Goal: Task Accomplishment & Management: Use online tool/utility

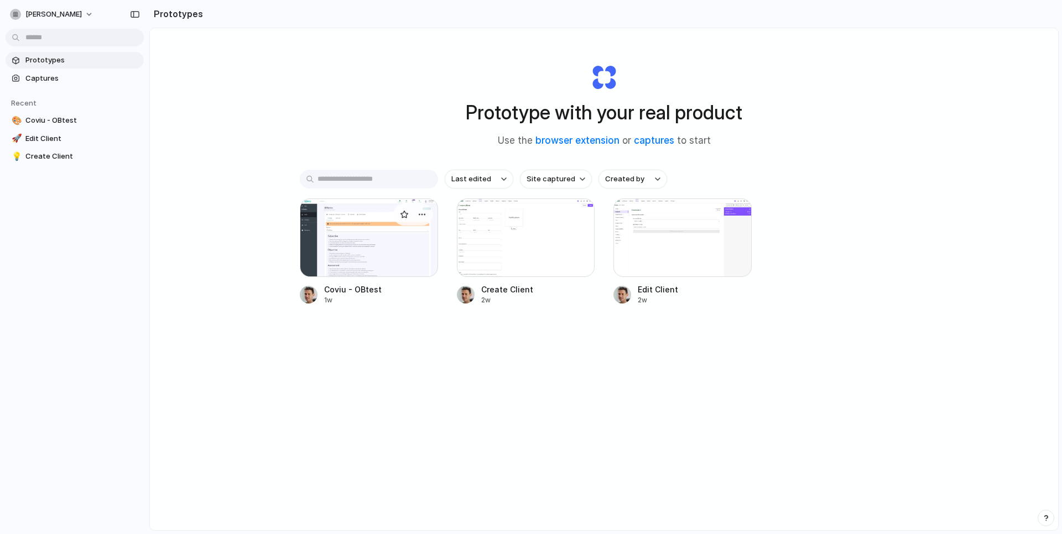
click at [346, 243] on div at bounding box center [369, 238] width 138 height 79
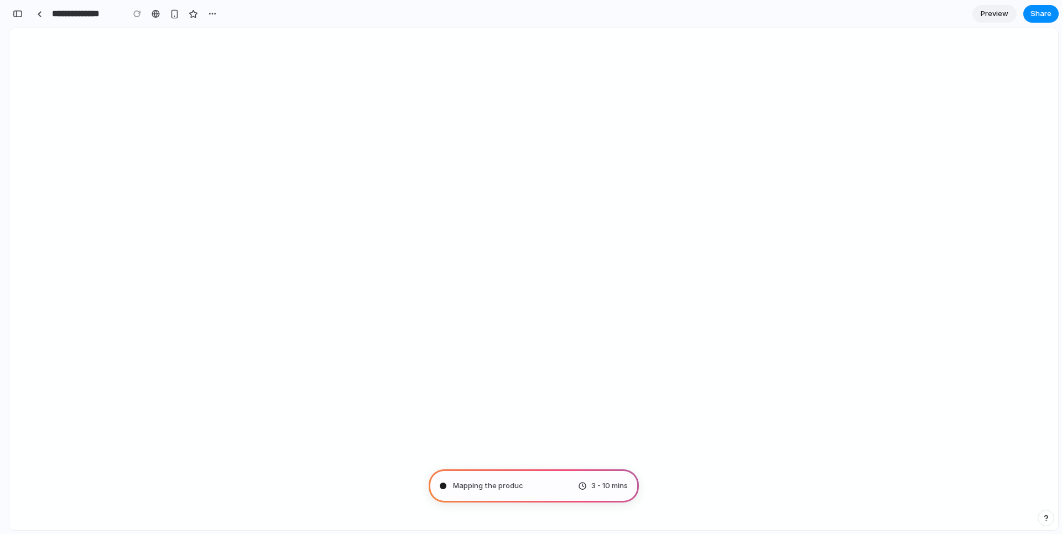
type input "**********"
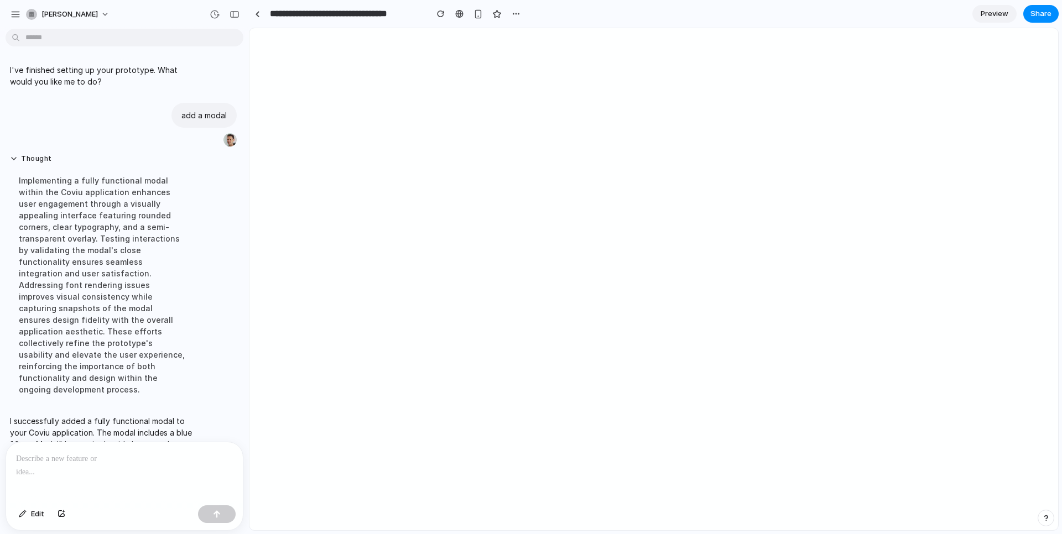
scroll to position [117, 0]
